Goal: Transaction & Acquisition: Purchase product/service

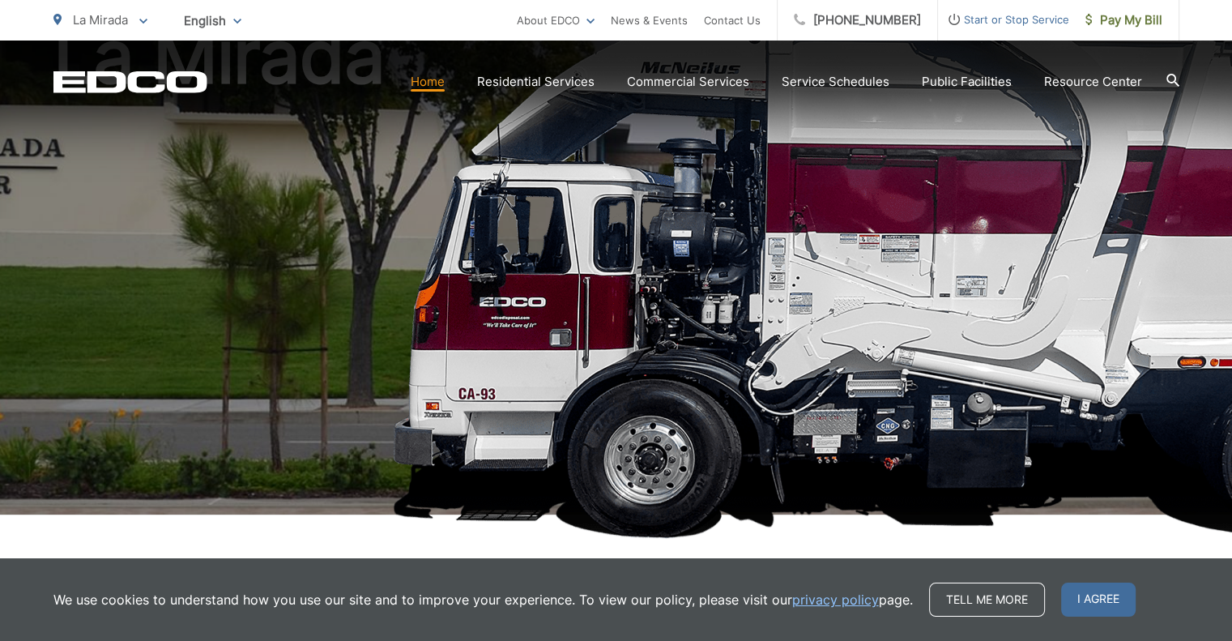
scroll to position [243, 0]
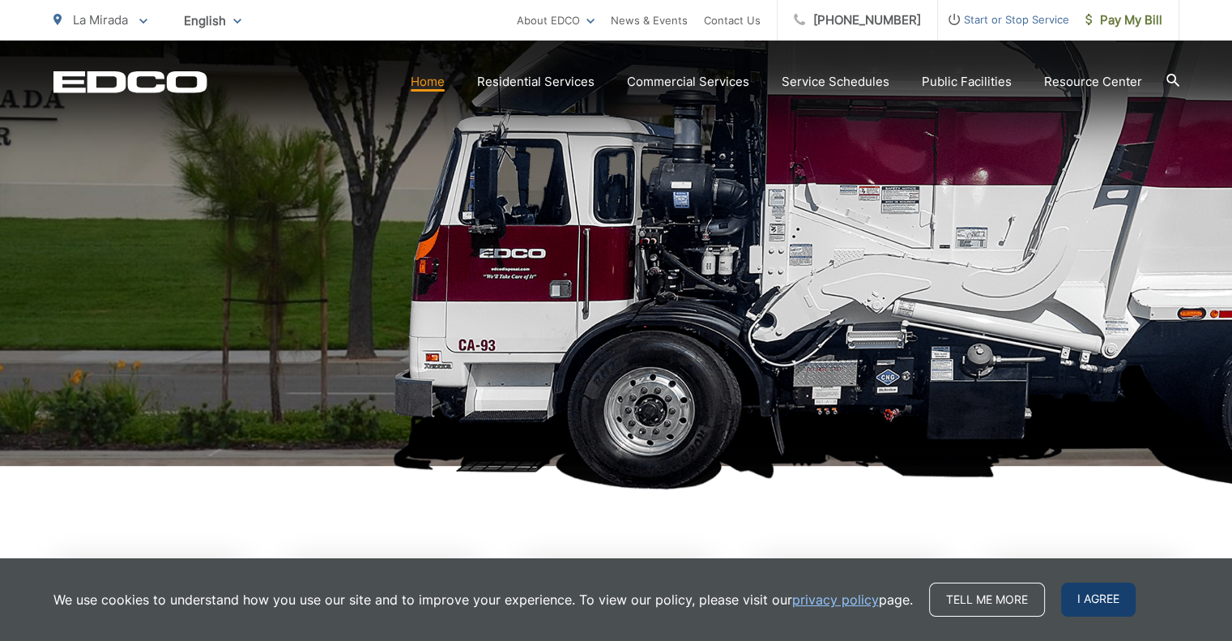
click at [1090, 599] on span "I agree" at bounding box center [1098, 599] width 75 height 34
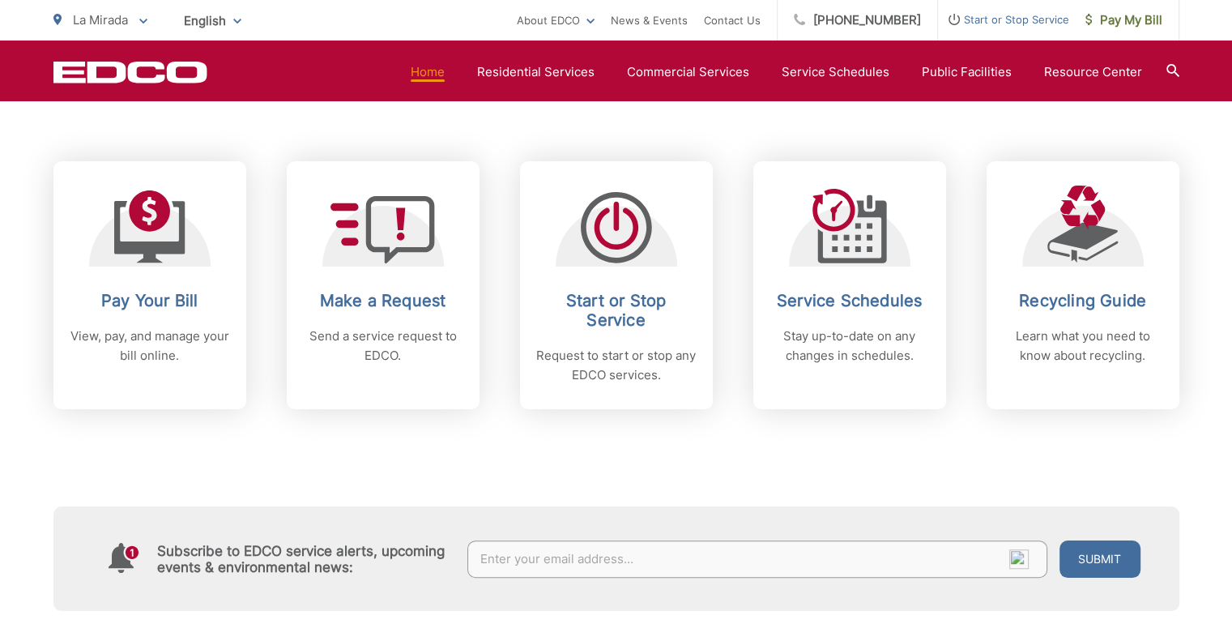
scroll to position [648, 0]
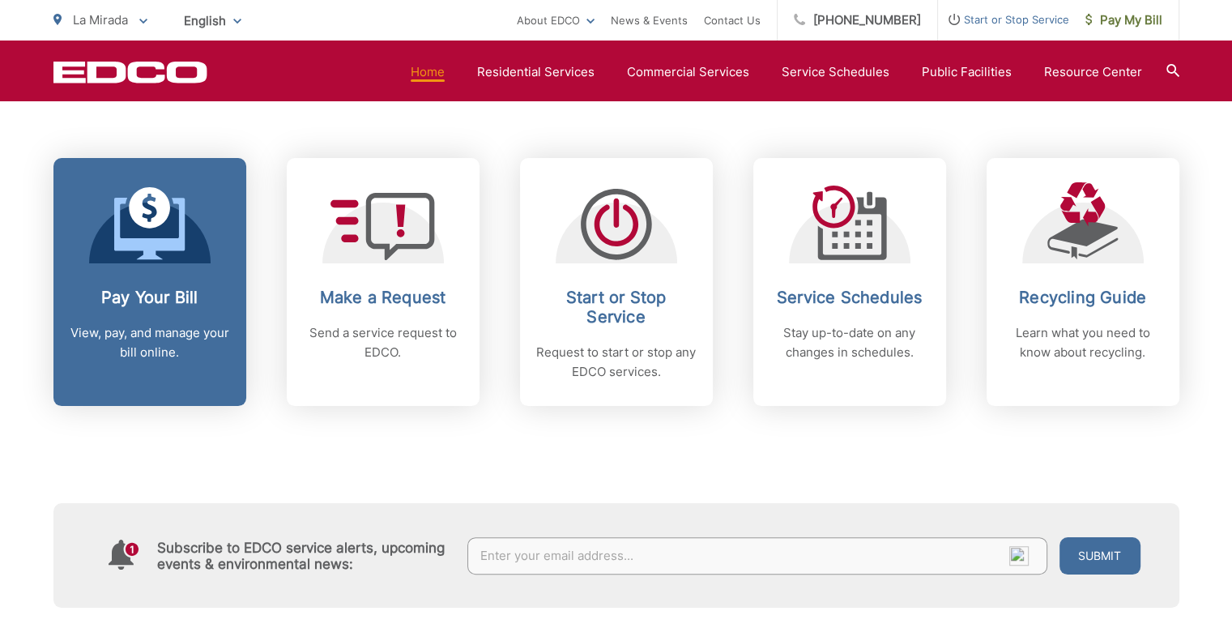
click at [143, 249] on icon at bounding box center [149, 229] width 70 height 62
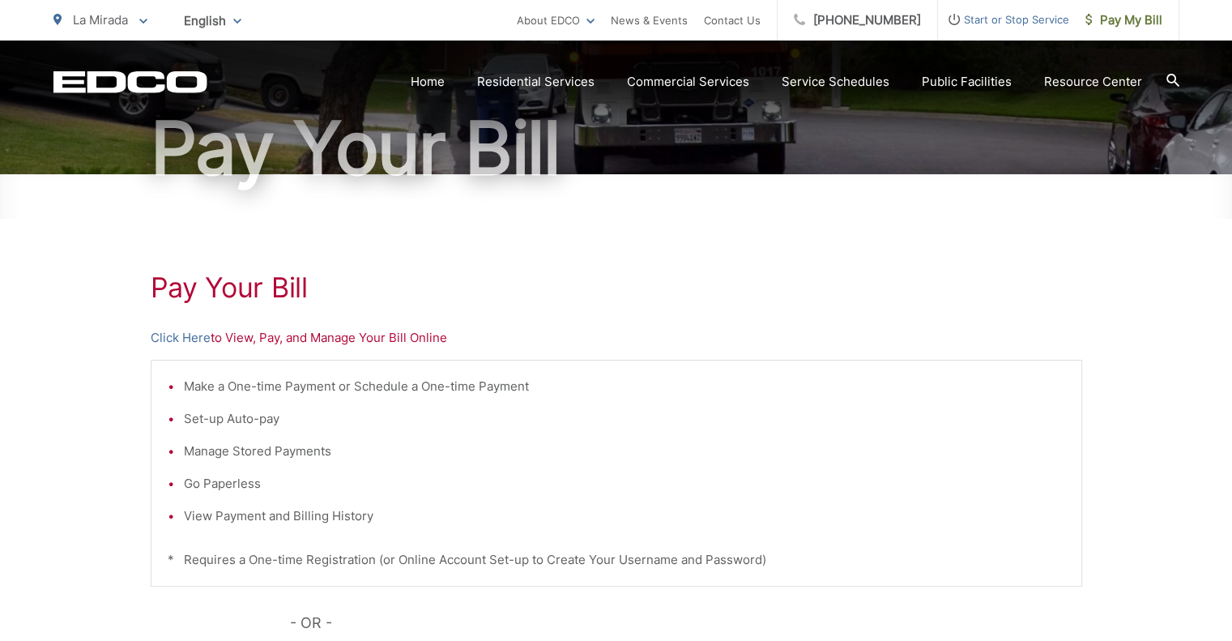
scroll to position [243, 0]
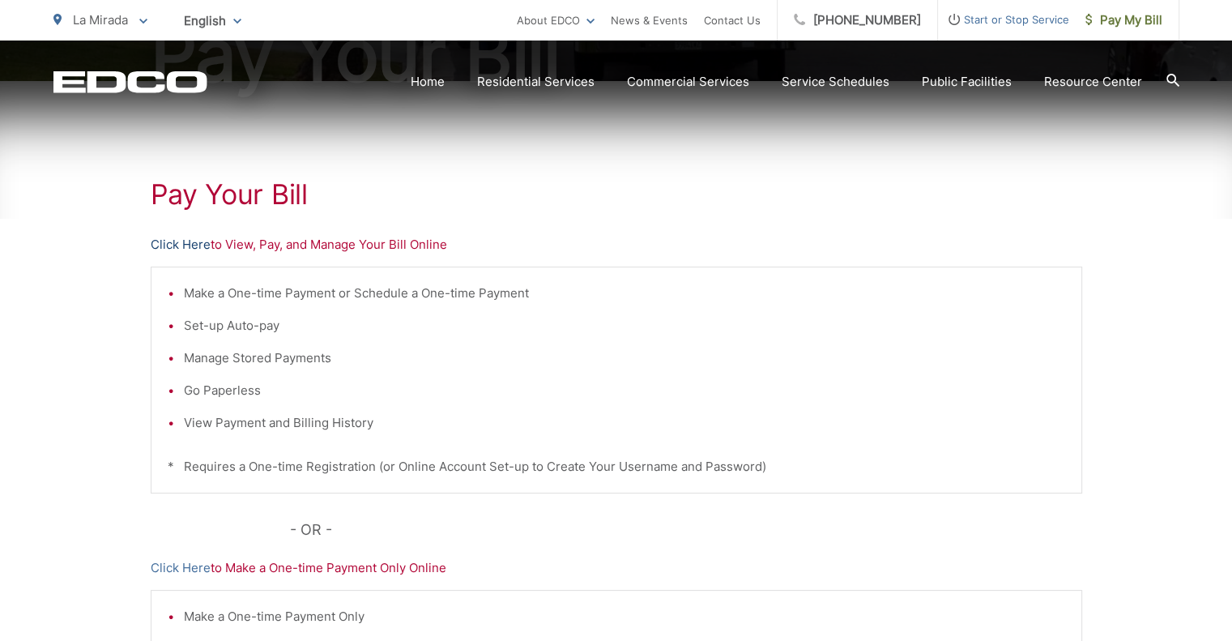
click at [181, 245] on link "Click Here" at bounding box center [181, 244] width 60 height 19
click at [185, 245] on link "Click Here" at bounding box center [181, 244] width 60 height 19
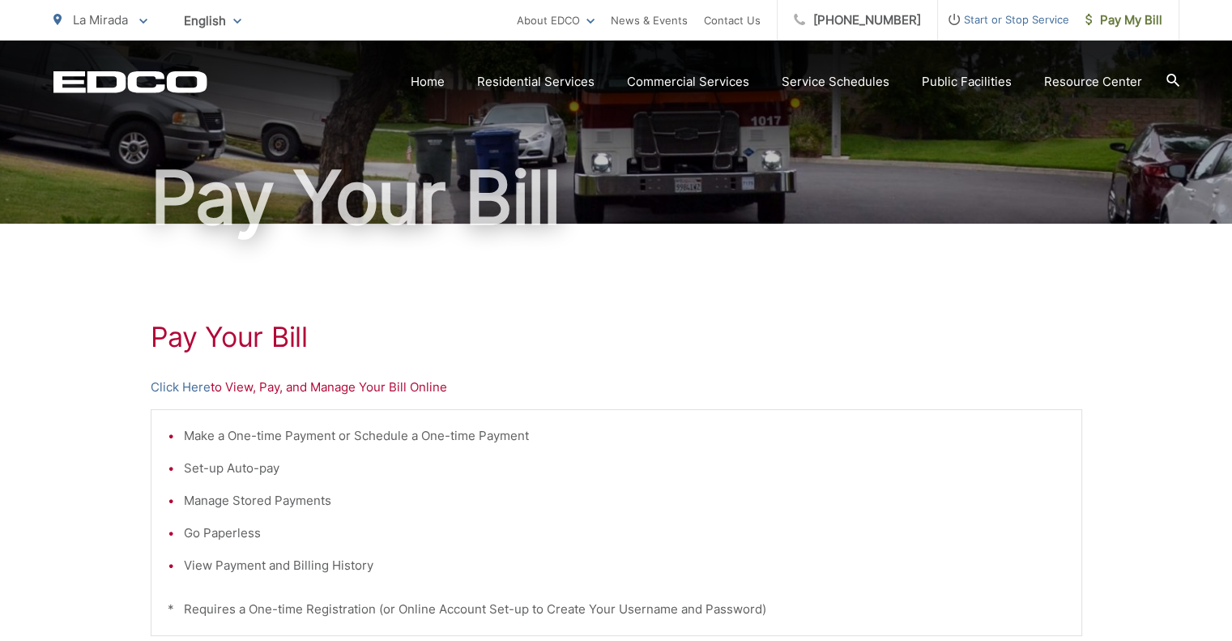
scroll to position [0, 0]
